Goal: Task Accomplishment & Management: Use online tool/utility

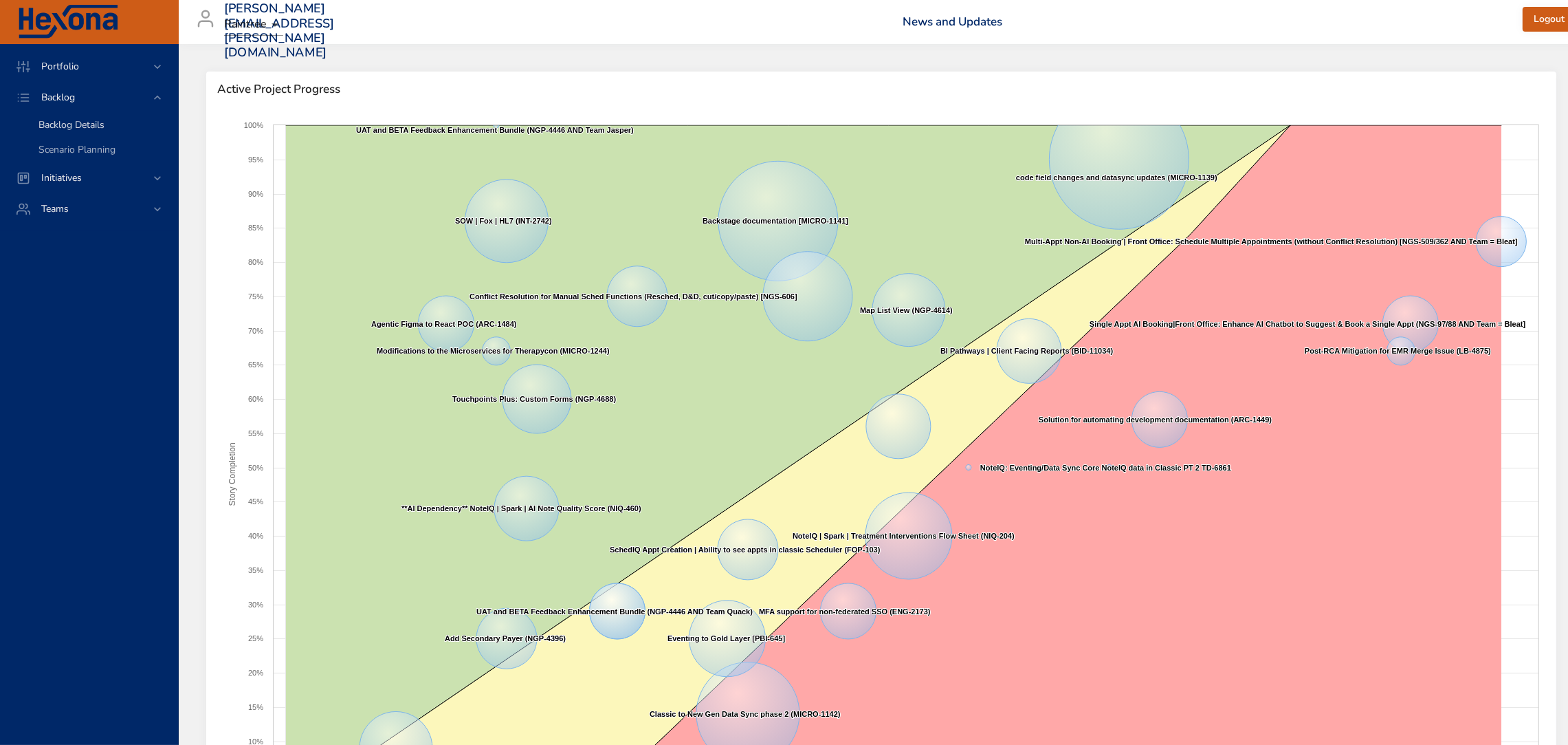
click at [81, 129] on span "Backlog Details" at bounding box center [71, 125] width 66 height 13
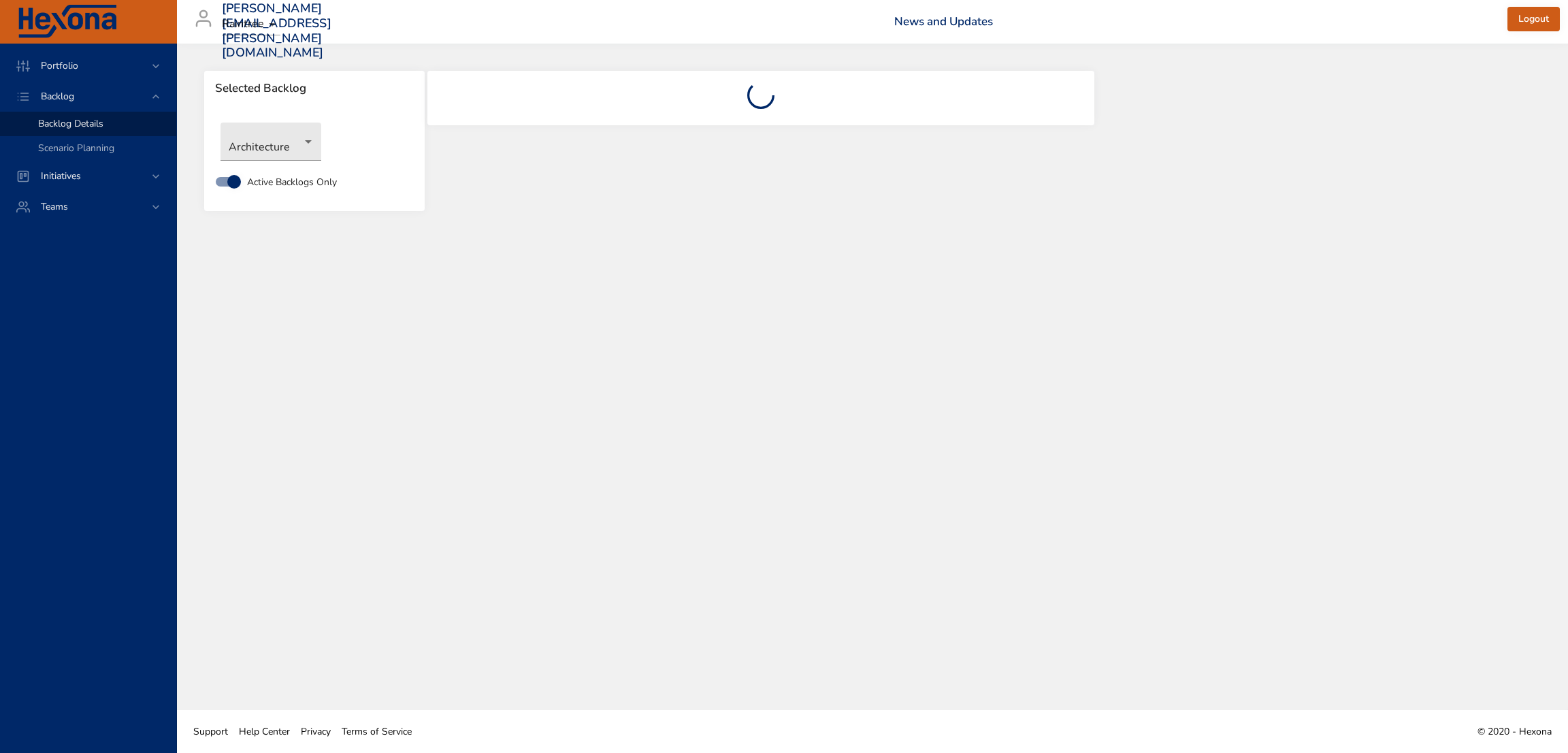
click at [305, 165] on div "Architecture" at bounding box center [315, 141] width 201 height 52
click at [275, 146] on body "Portfolio Backlog Backlog Details Scenario Planning Initiatives Teams [PERSON_N…" at bounding box center [784, 376] width 1568 height 753
click at [307, 345] on li "NewGen Scheduler" at bounding box center [290, 344] width 140 height 22
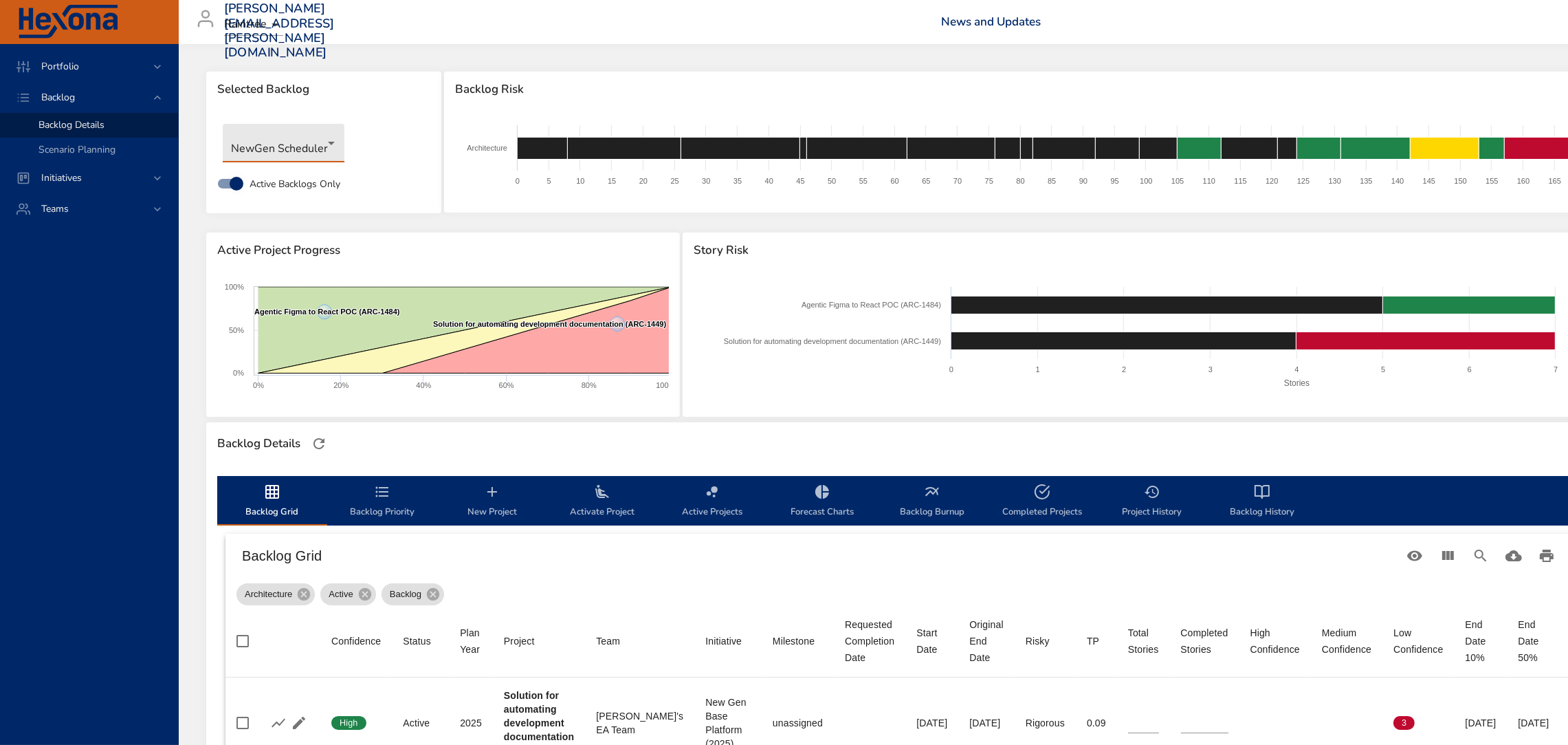
click at [300, 150] on body "Portfolio Backlog Backlog Details Scenario Planning Initiatives Teams [PERSON_N…" at bounding box center [784, 372] width 1568 height 745
type input "*"
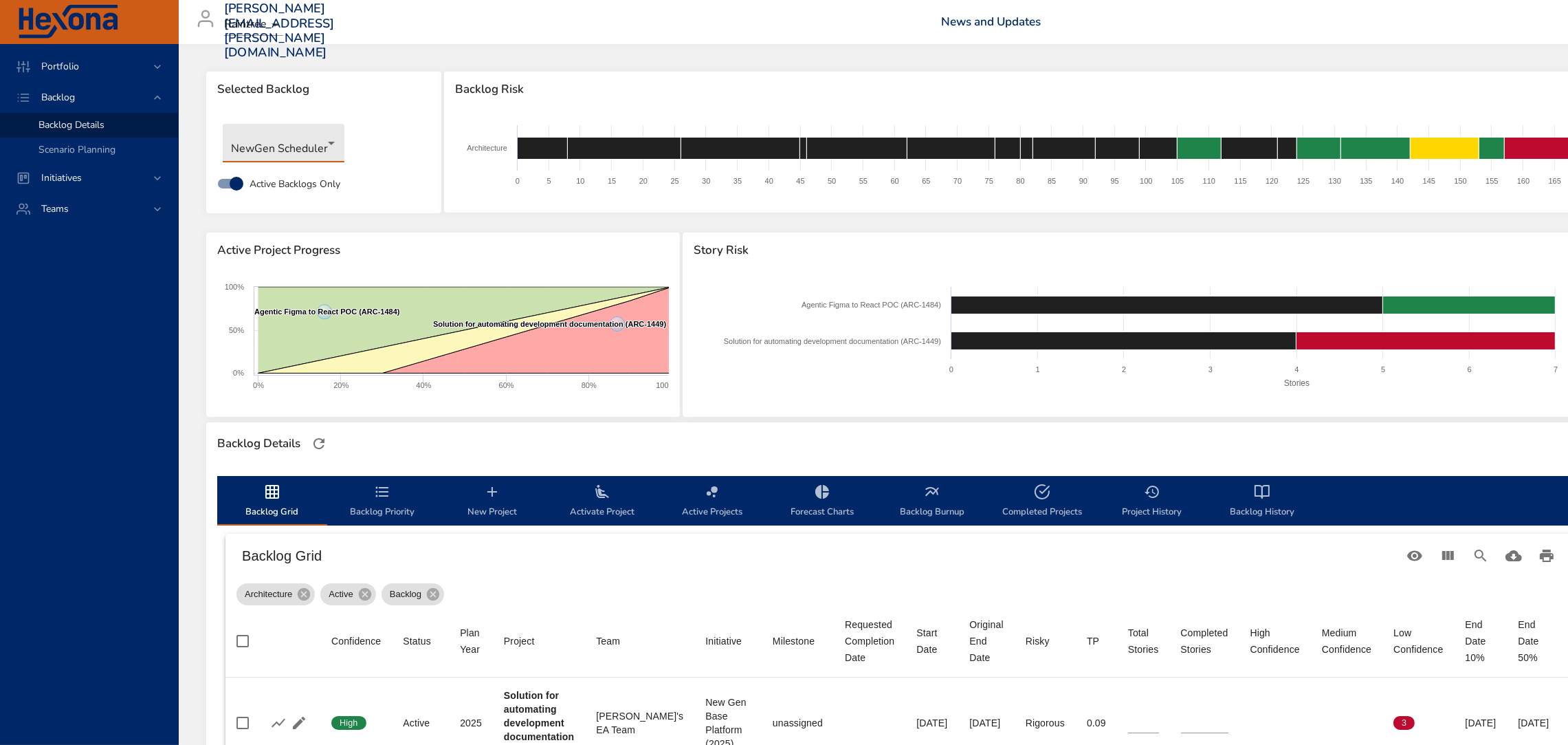
type input "*"
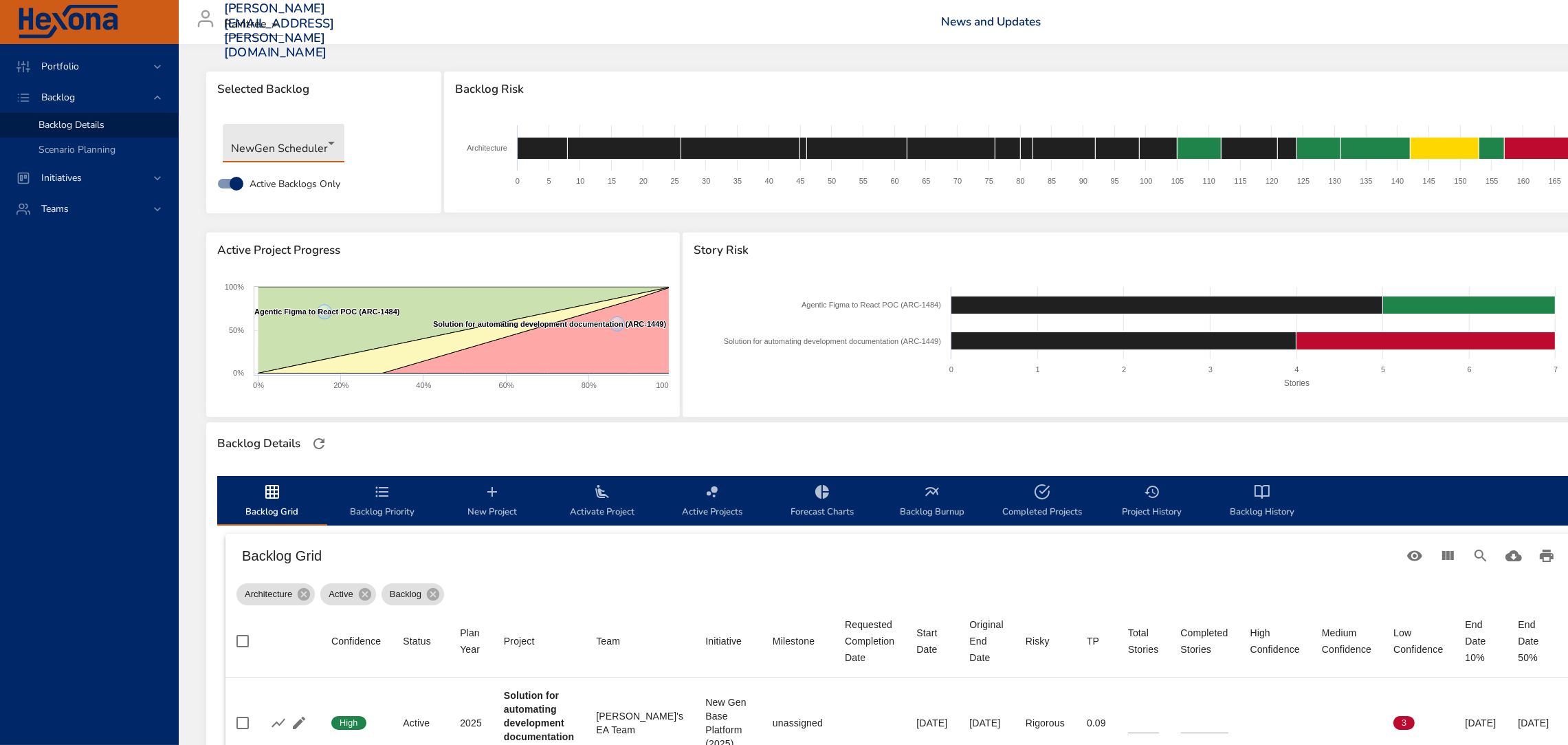
type input "*"
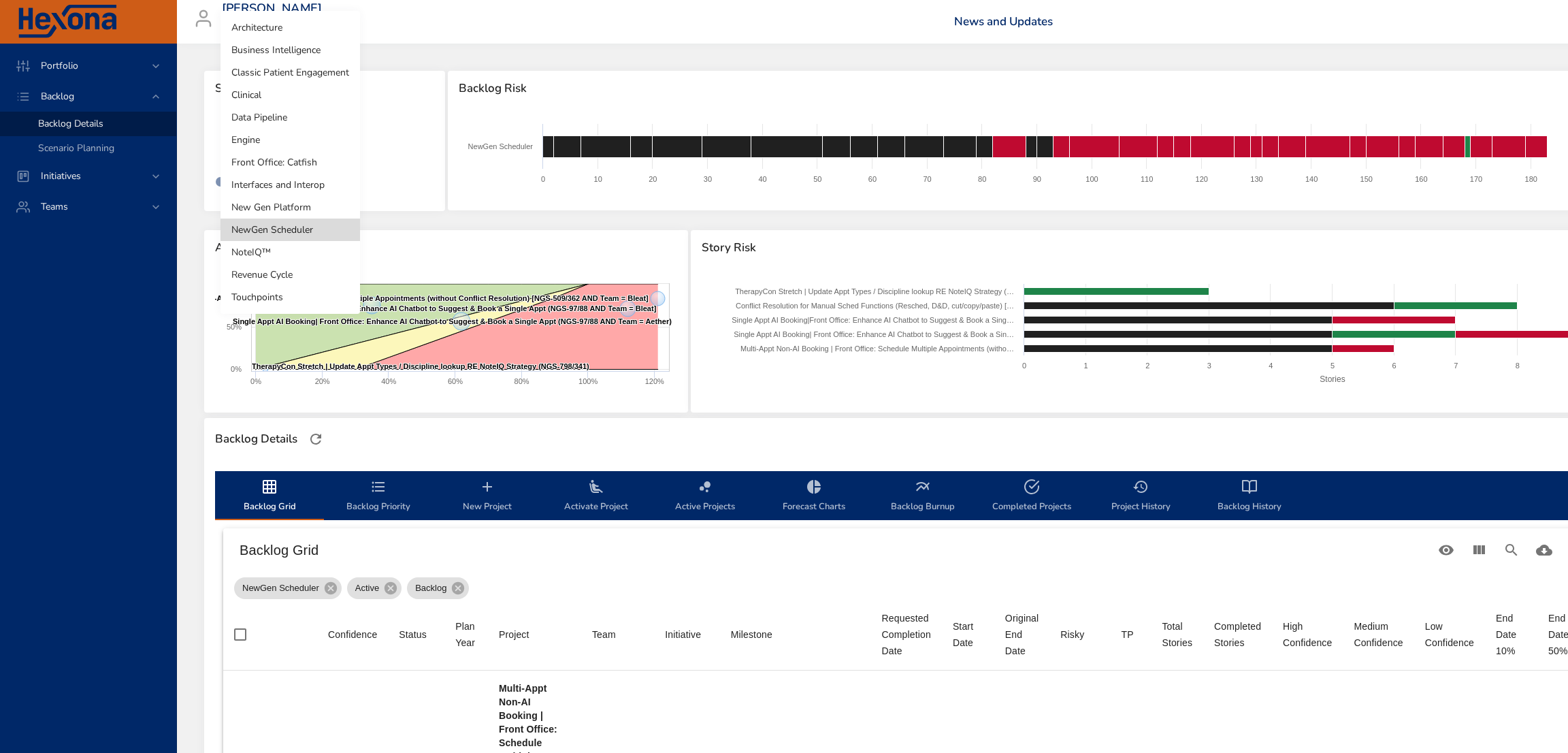
click at [783, 409] on div at bounding box center [784, 376] width 1568 height 753
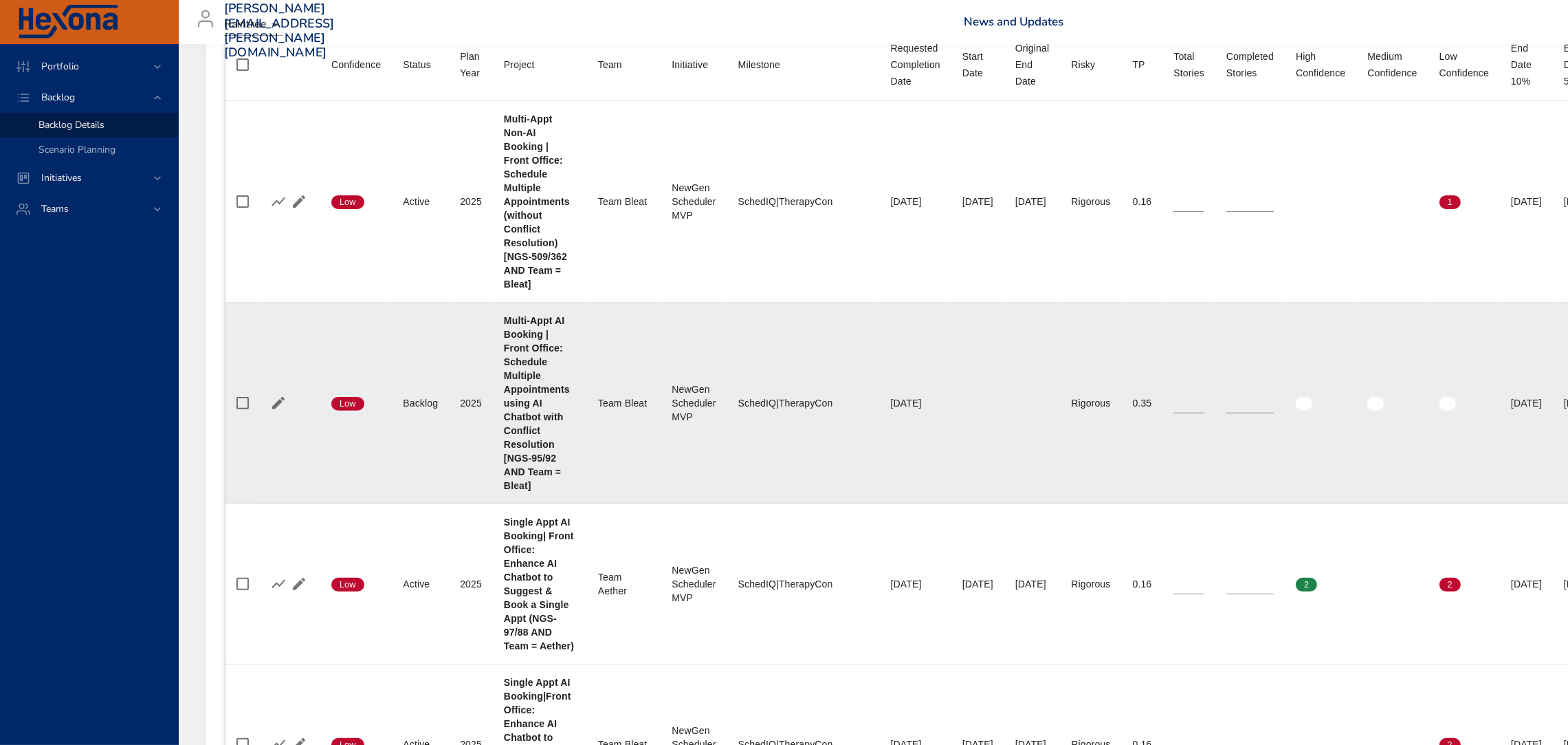
scroll to position [579, 0]
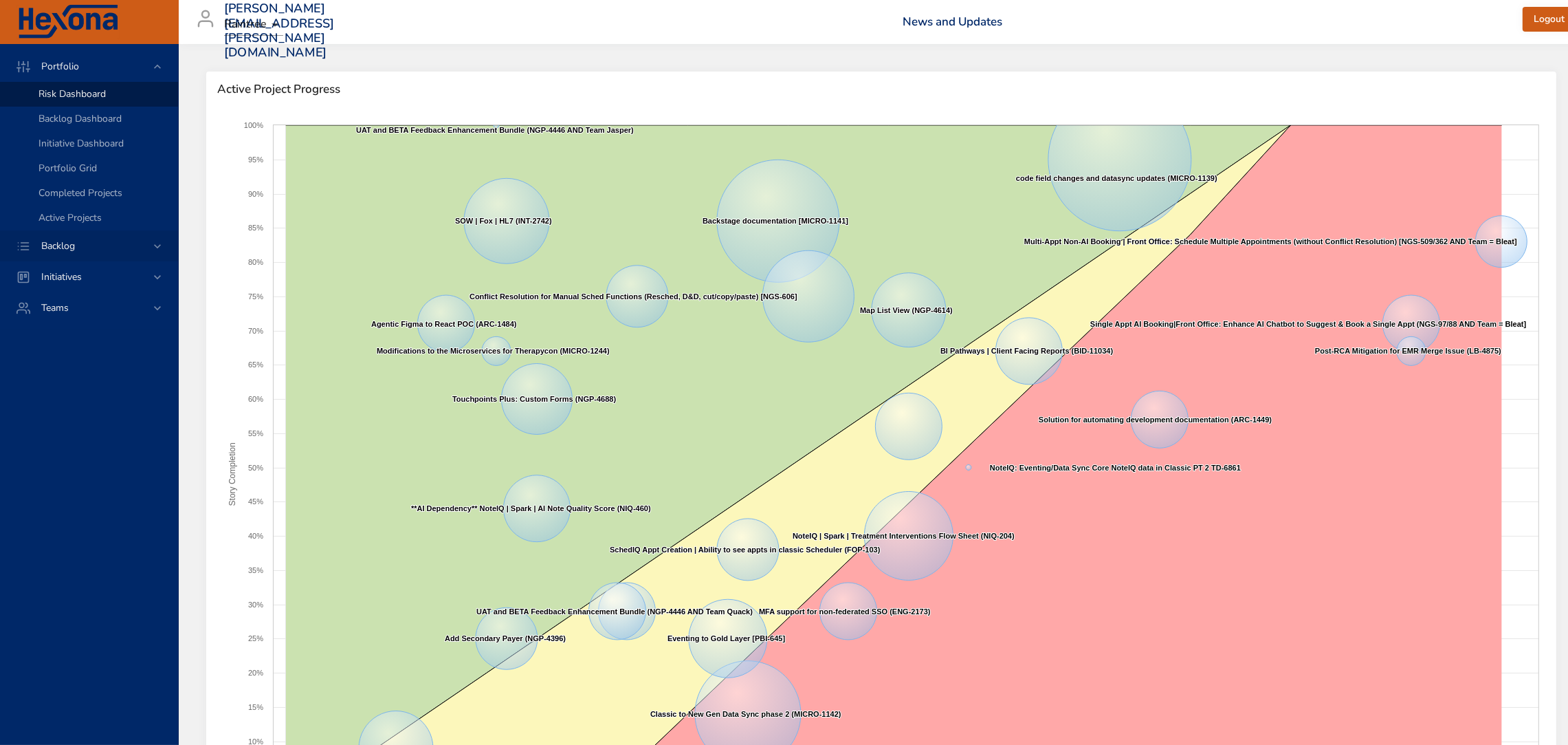
click at [68, 240] on span "Backlog" at bounding box center [57, 246] width 55 height 13
click at [72, 123] on span "Backlog Details" at bounding box center [71, 125] width 66 height 13
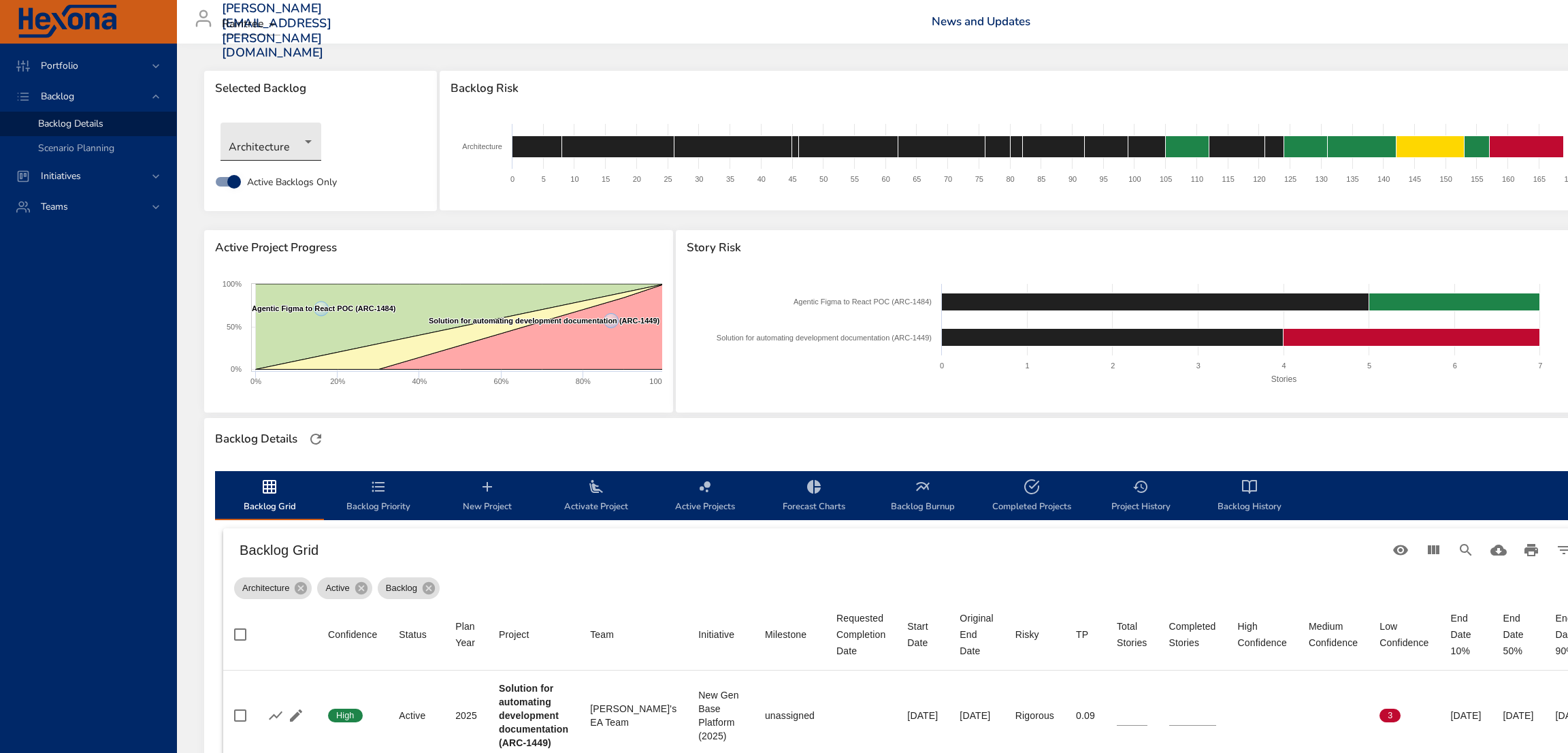
click at [264, 153] on body "Portfolio Backlog Backlog Details Scenario Planning Initiatives Teams jose.mira…" at bounding box center [784, 376] width 1568 height 753
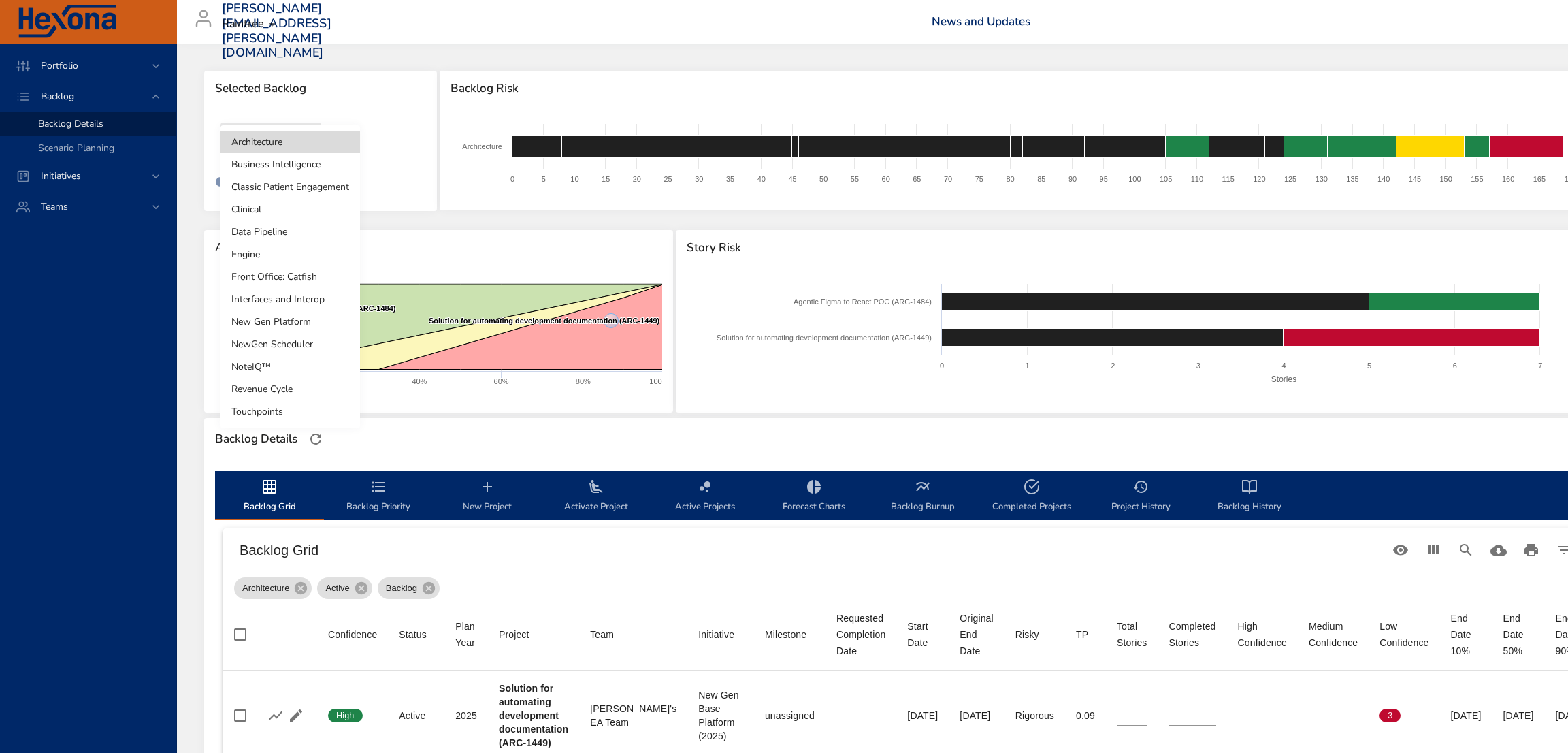
click at [288, 341] on li "NewGen Scheduler" at bounding box center [290, 344] width 140 height 22
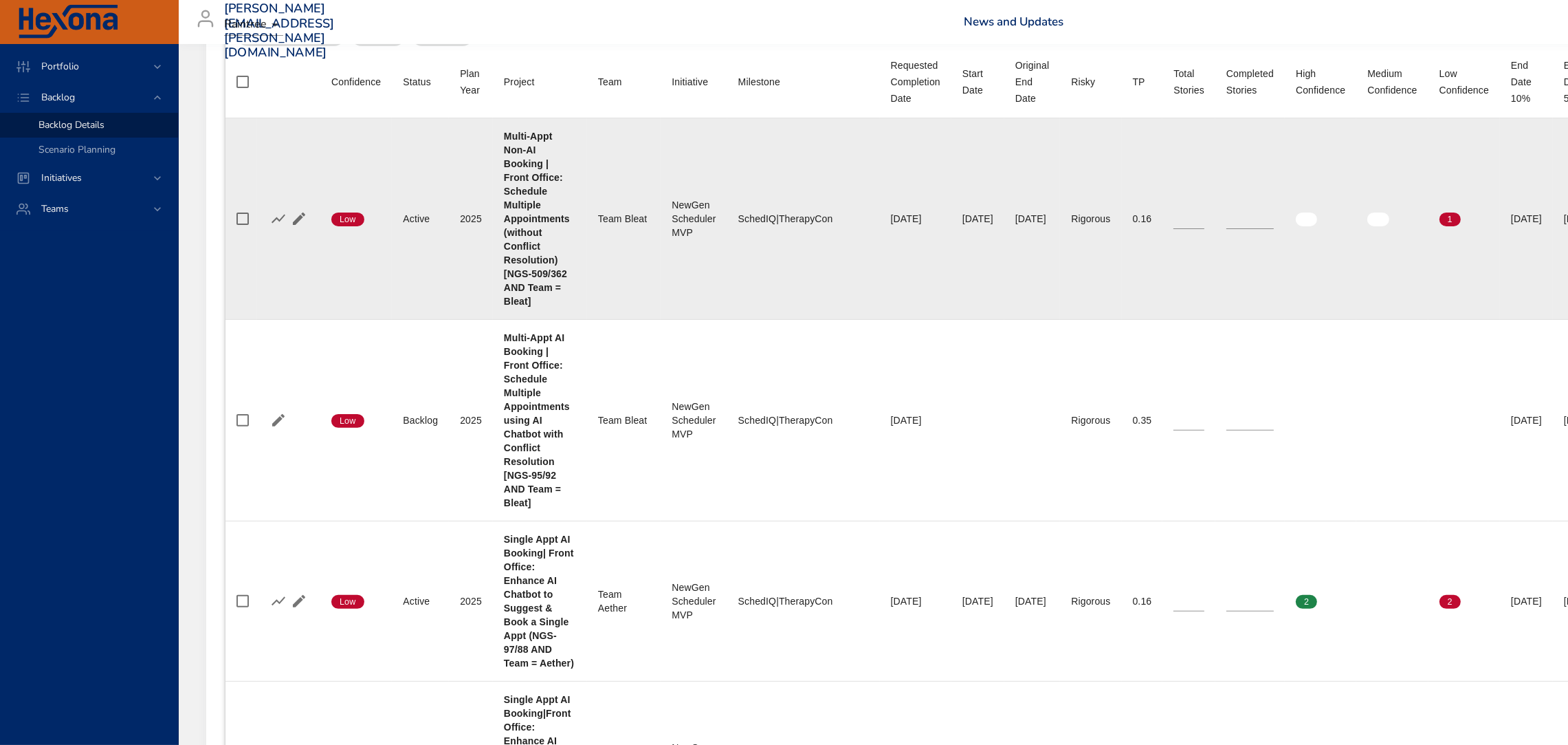
scroll to position [560, 0]
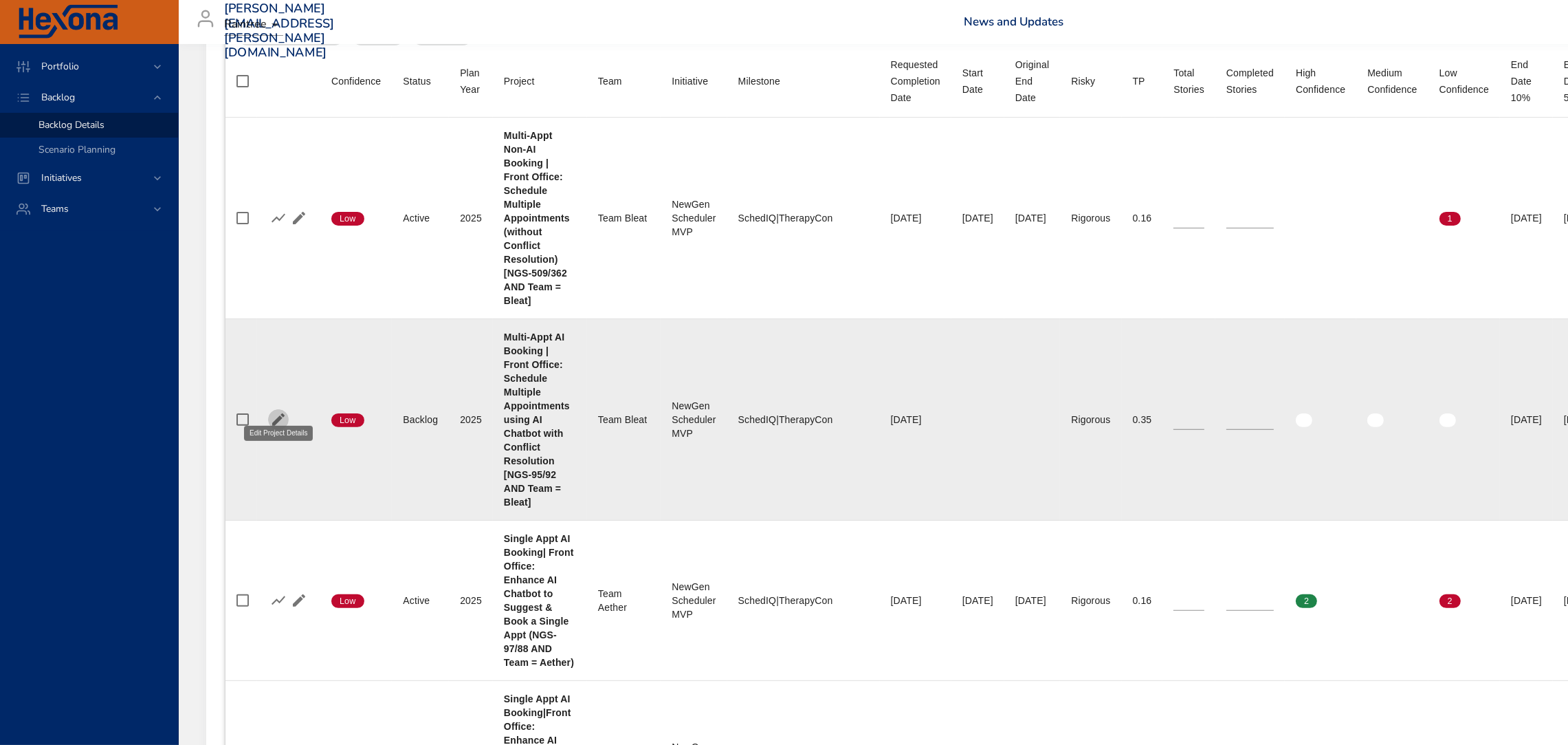
click at [274, 411] on icon "button" at bounding box center [278, 420] width 17 height 17
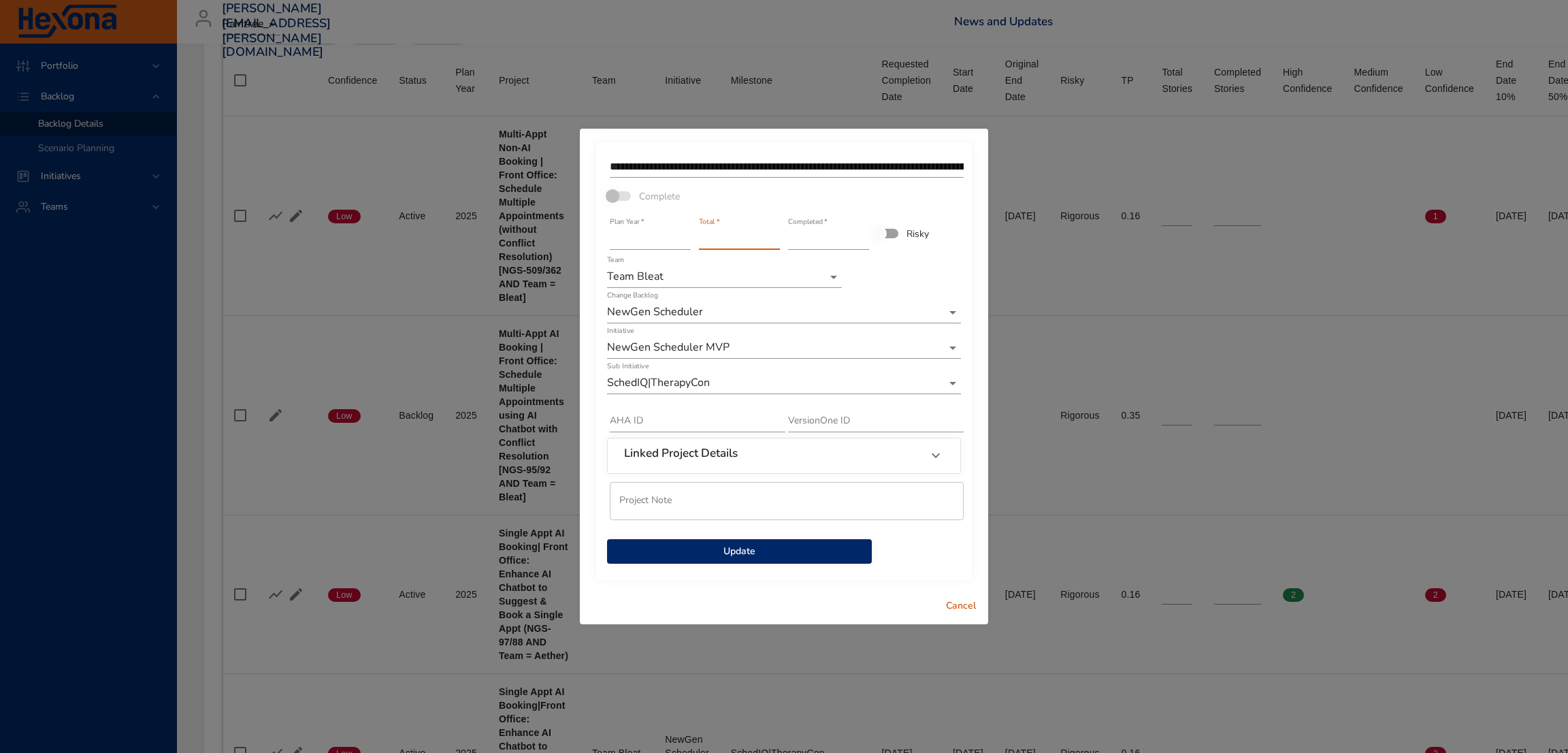
type input "*"
click at [773, 236] on input "*" at bounding box center [739, 238] width 81 height 21
click at [741, 553] on span "Update" at bounding box center [739, 552] width 243 height 17
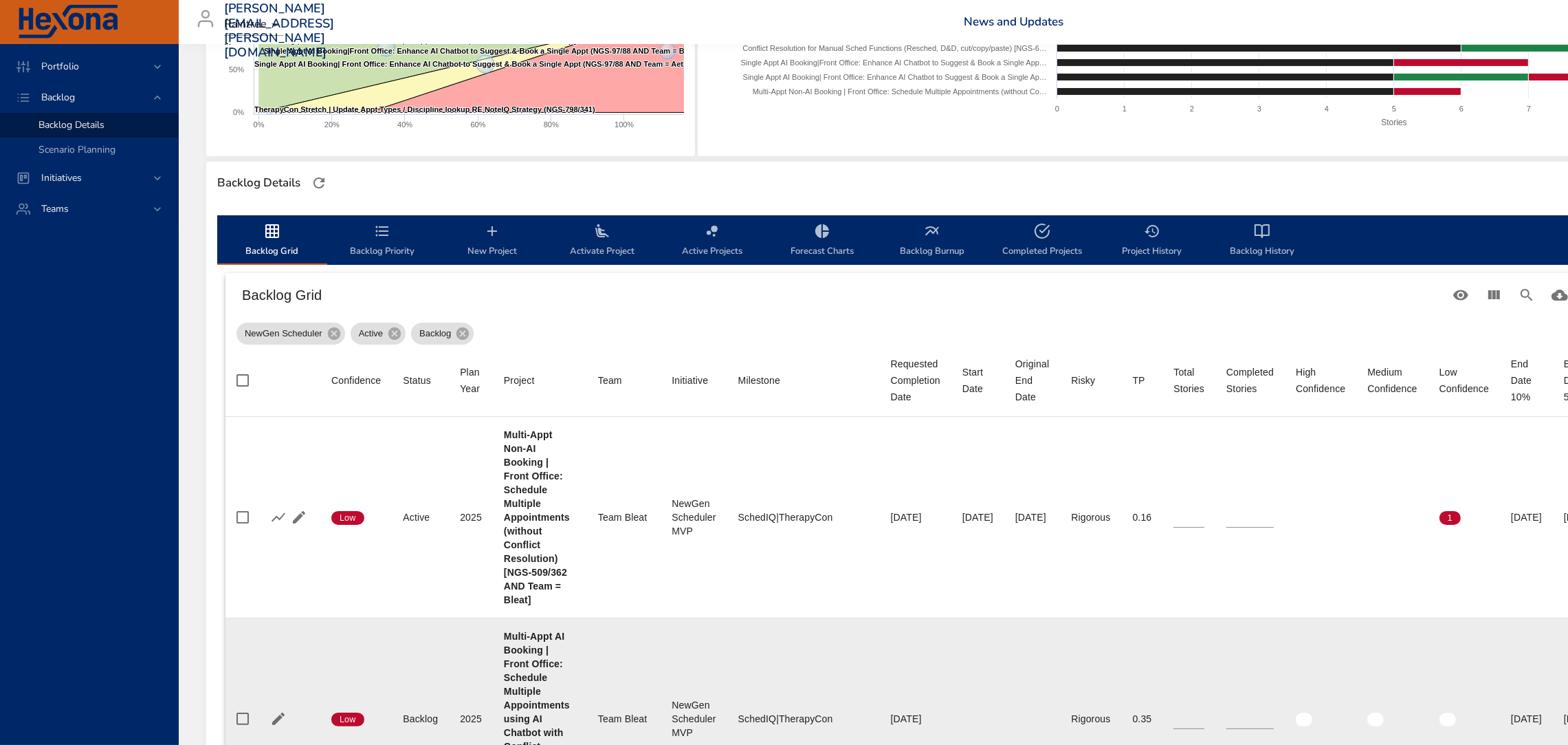
scroll to position [253, 0]
